Goal: Transaction & Acquisition: Purchase product/service

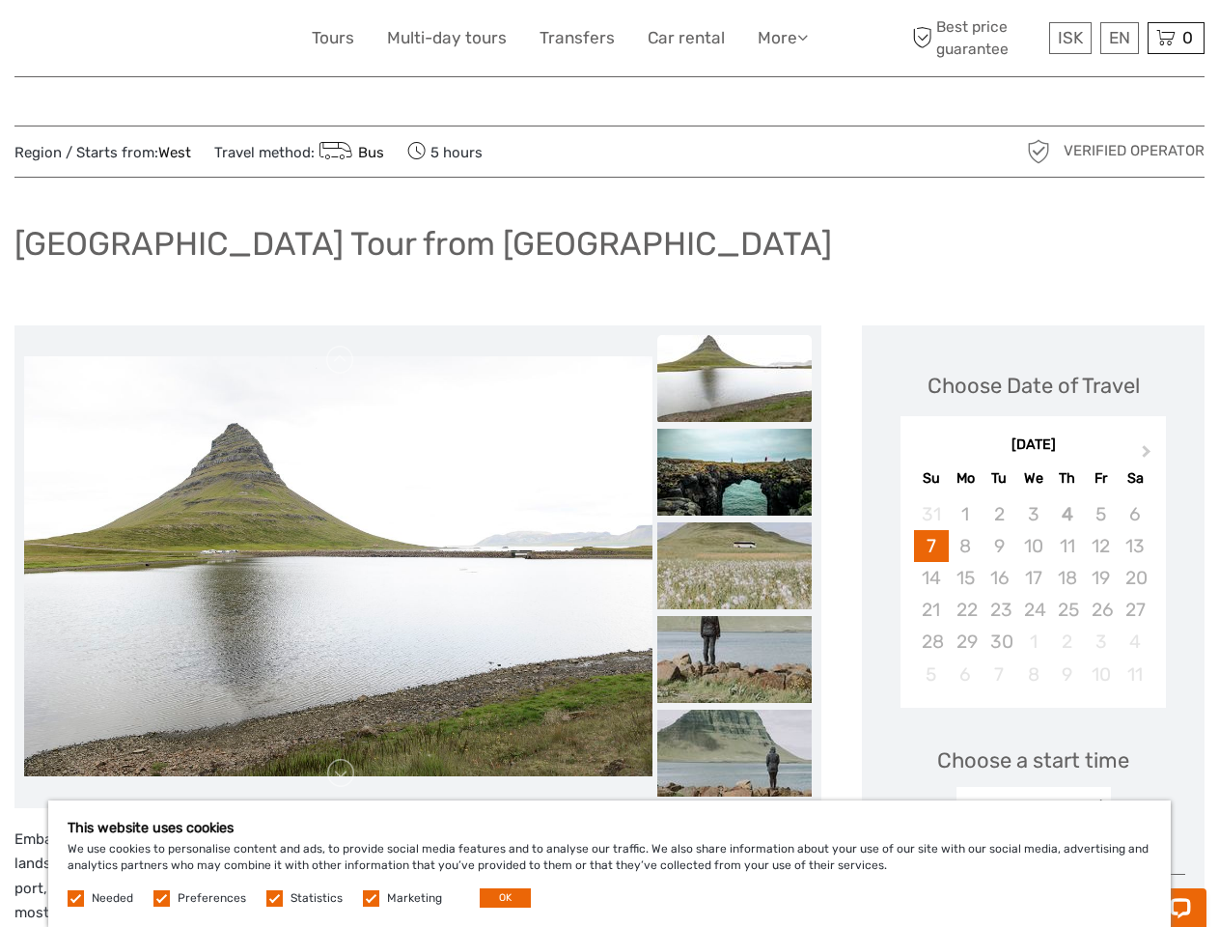
click at [781, 38] on link "More" at bounding box center [783, 38] width 50 height 28
click at [804, 37] on icon at bounding box center [802, 37] width 11 height 16
click at [1070, 38] on span "ISK" at bounding box center [1070, 37] width 25 height 19
click at [1119, 38] on div "EN English Español Deutsch" at bounding box center [1119, 38] width 39 height 32
click at [1176, 38] on div "0 Items Total 0 ISK Checkout The shopping cart is empty." at bounding box center [1176, 38] width 57 height 32
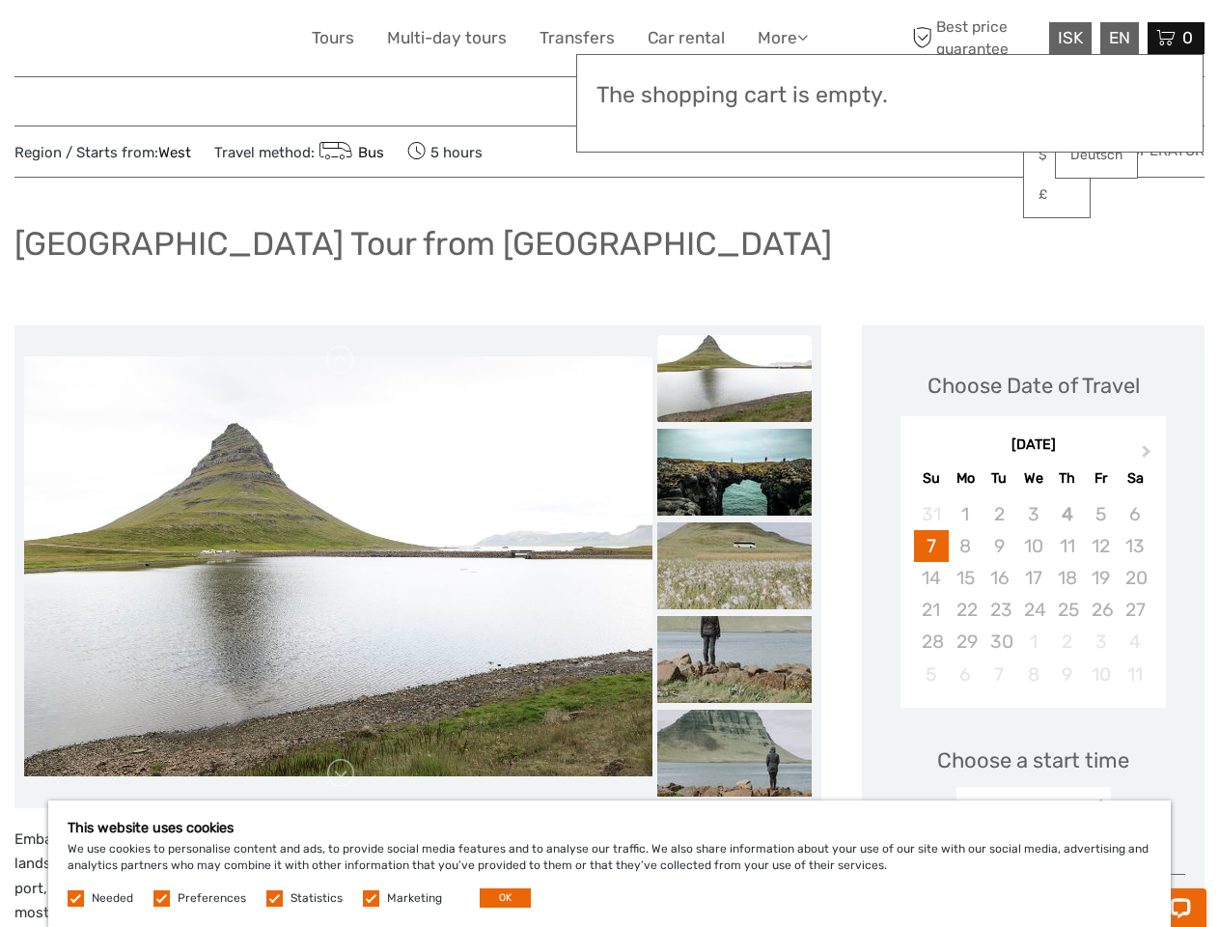
click at [338, 567] on img at bounding box center [338, 565] width 628 height 419
click at [341, 360] on link at bounding box center [340, 360] width 31 height 31
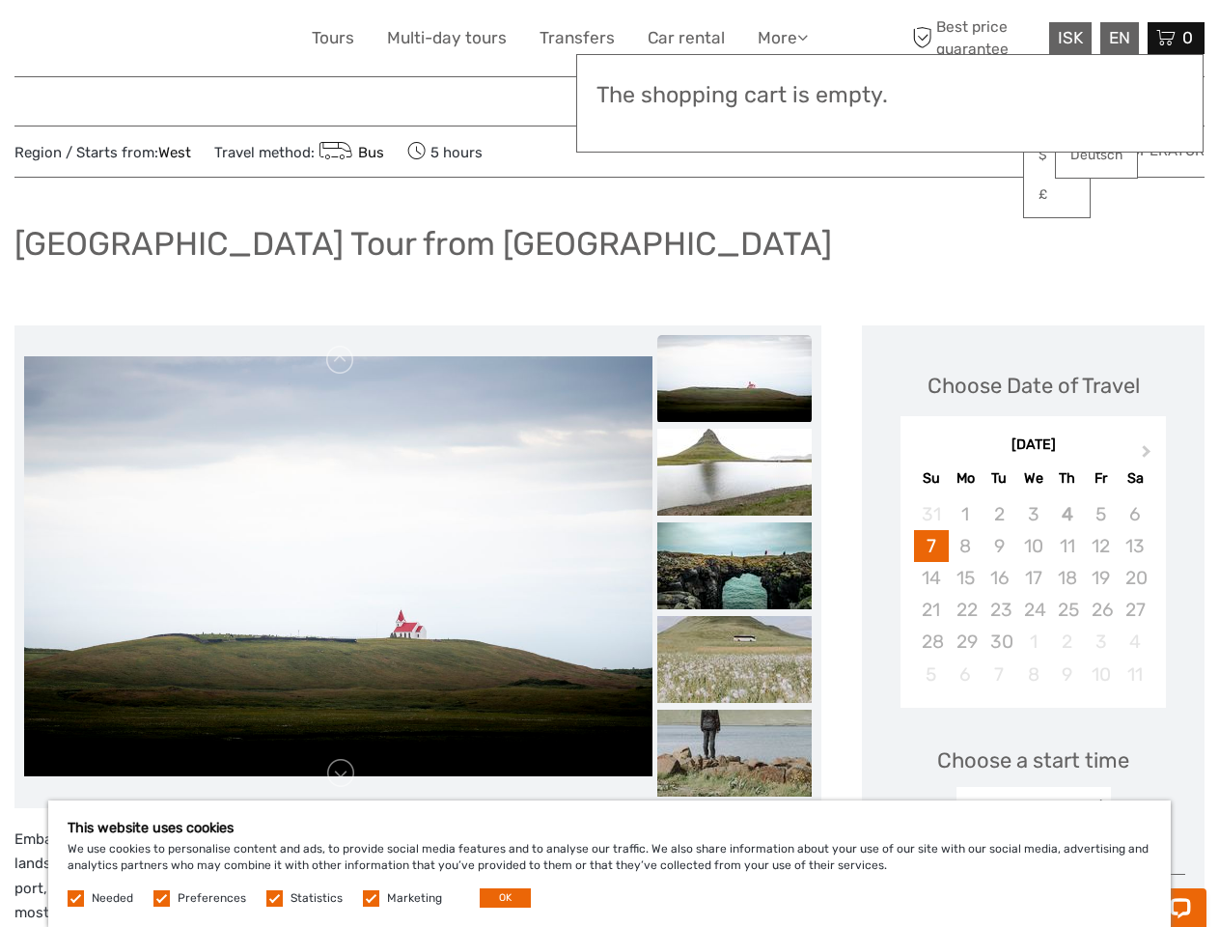
click at [341, 773] on link at bounding box center [340, 773] width 31 height 31
click at [735, 98] on h3 "The shopping cart is empty." at bounding box center [890, 95] width 587 height 27
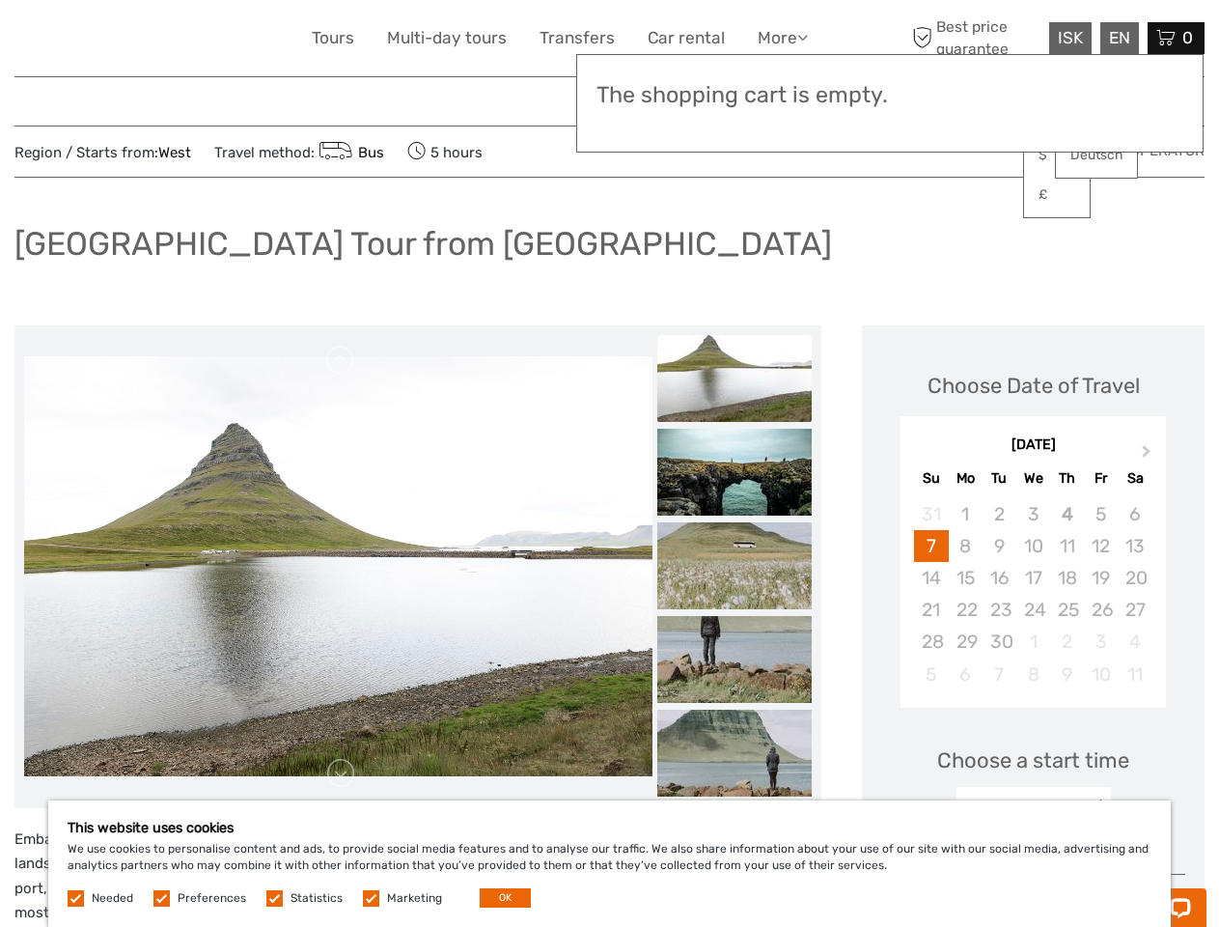
click at [735, 97] on h3 "The shopping cart is empty." at bounding box center [890, 95] width 587 height 27
